Goal: Task Accomplishment & Management: Use online tool/utility

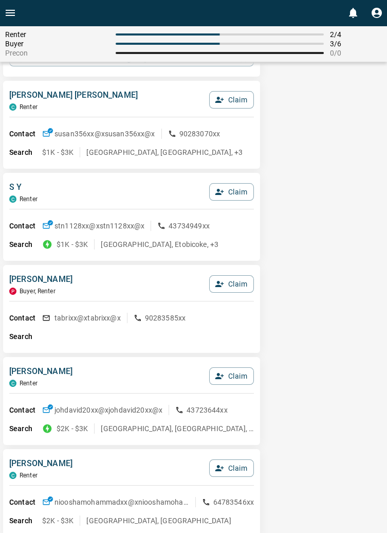
scroll to position [226, 0]
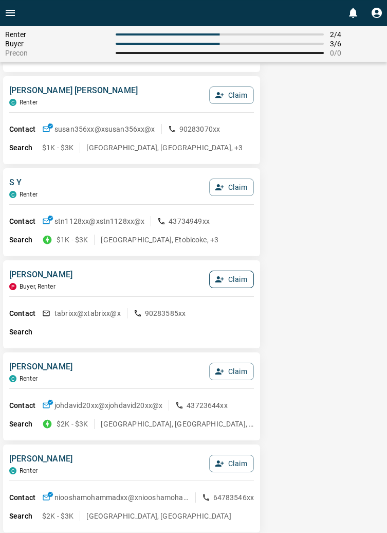
click at [237, 275] on button "Claim" at bounding box center [231, 279] width 45 height 17
click at [223, 280] on button "Confirm Claim" at bounding box center [218, 279] width 74 height 17
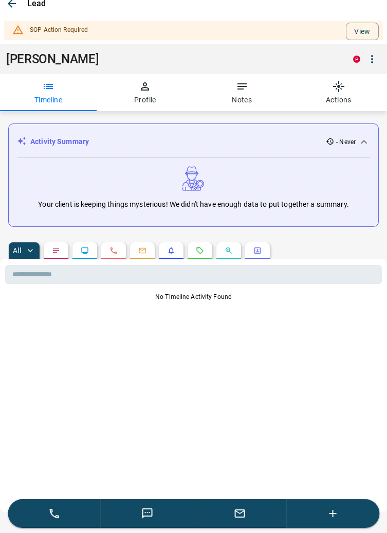
scroll to position [0, 0]
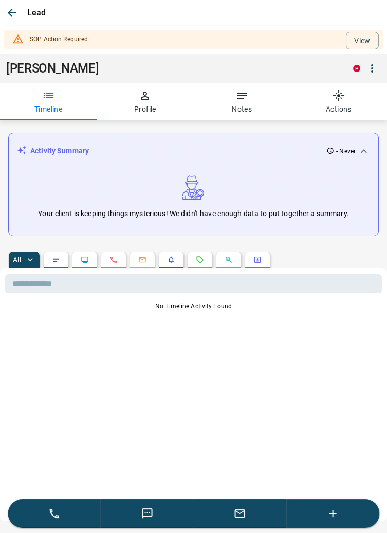
click at [384, 128] on div "Activity Summary - Never Your client is keeping things mysterious! We didn't ha…" at bounding box center [193, 336] width 387 height 432
click at [324, 462] on div "No Timeline Activity Found" at bounding box center [193, 407] width 377 height 213
click at [322, 466] on div "No Timeline Activity Found" at bounding box center [193, 407] width 377 height 213
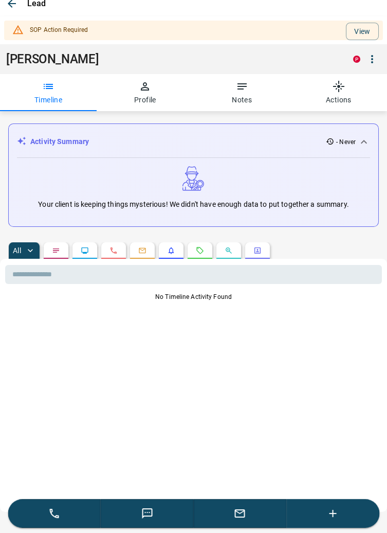
click at [377, 59] on icon "button" at bounding box center [372, 59] width 12 height 12
click at [362, 28] on div at bounding box center [193, 266] width 387 height 533
click at [120, 349] on div "No Timeline Activity Found" at bounding box center [193, 398] width 377 height 213
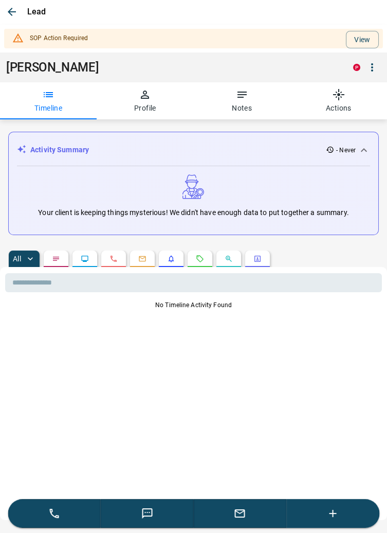
scroll to position [0, 0]
